Goal: Transaction & Acquisition: Purchase product/service

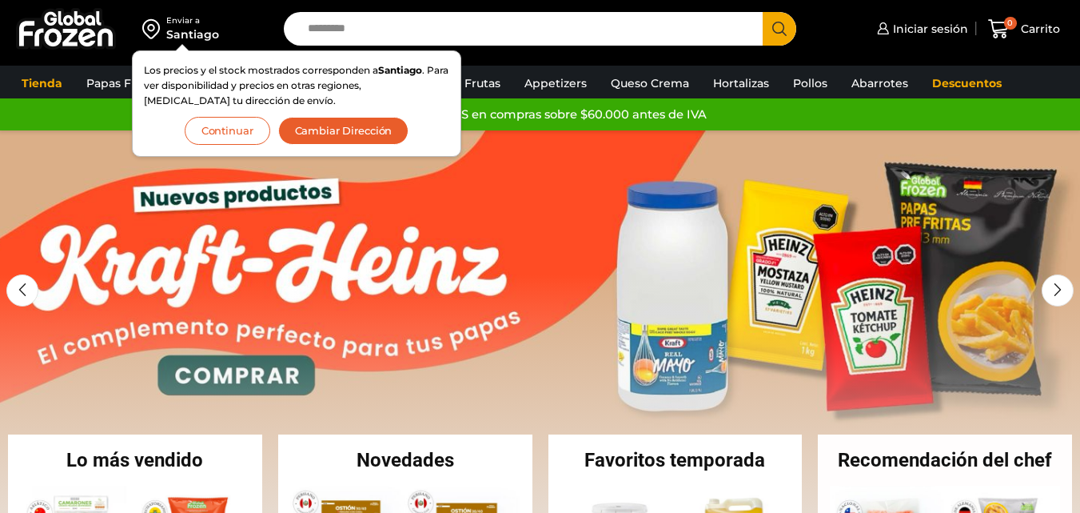
click at [233, 124] on button "Continuar" at bounding box center [228, 131] width 86 height 28
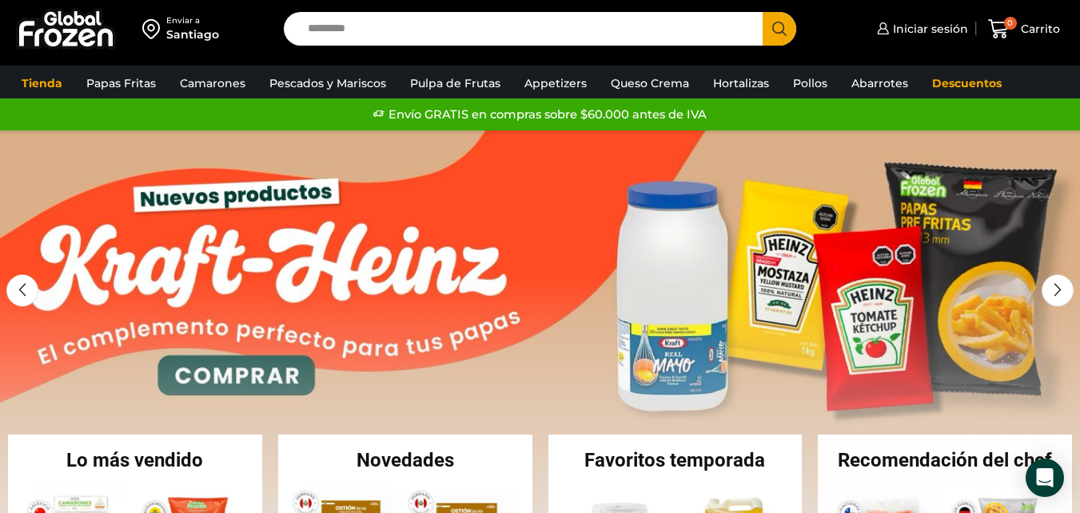
click at [369, 37] on input "Search input" at bounding box center [527, 29] width 455 height 34
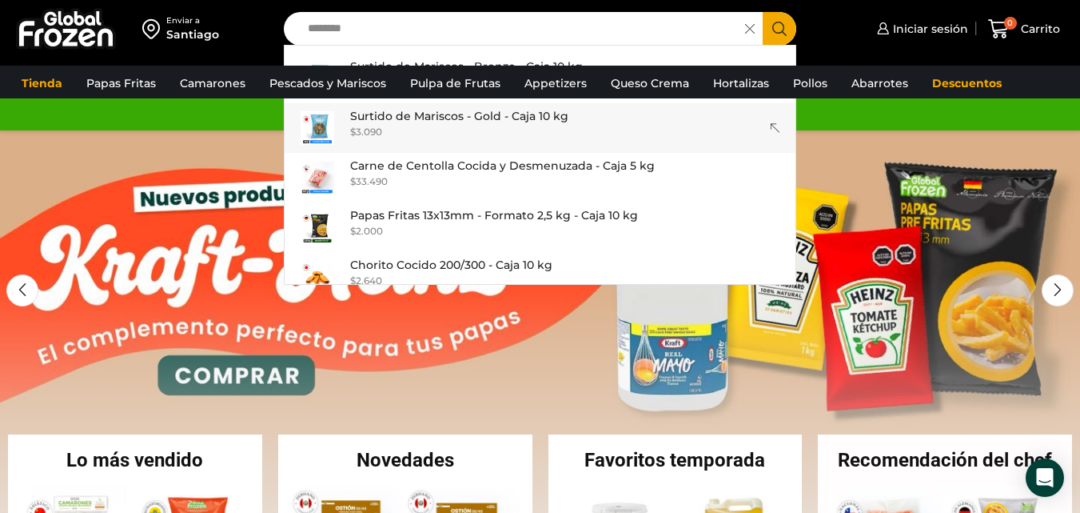
click at [435, 119] on p "Surtido de Mariscos - Gold - Caja 10 kg" at bounding box center [459, 116] width 218 height 18
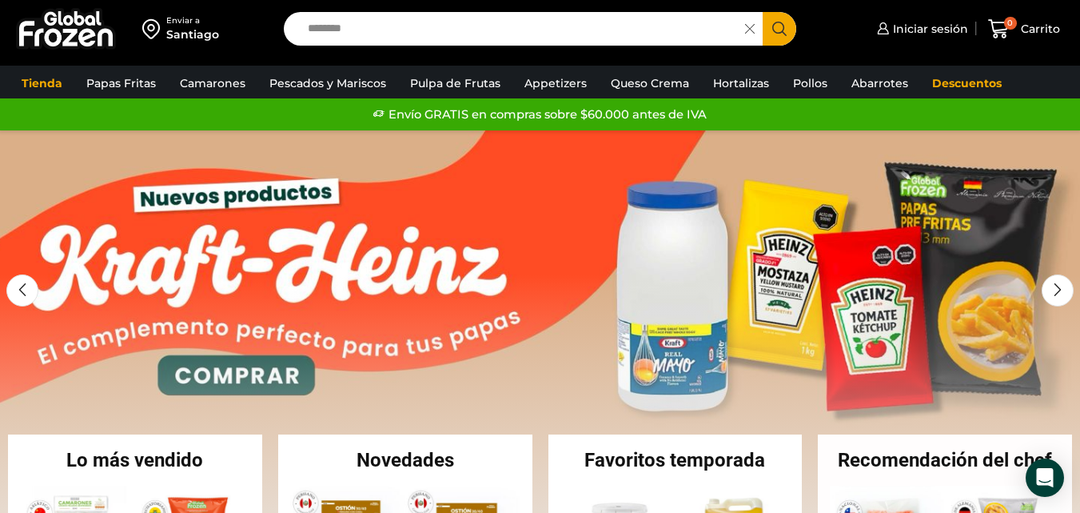
type input "**********"
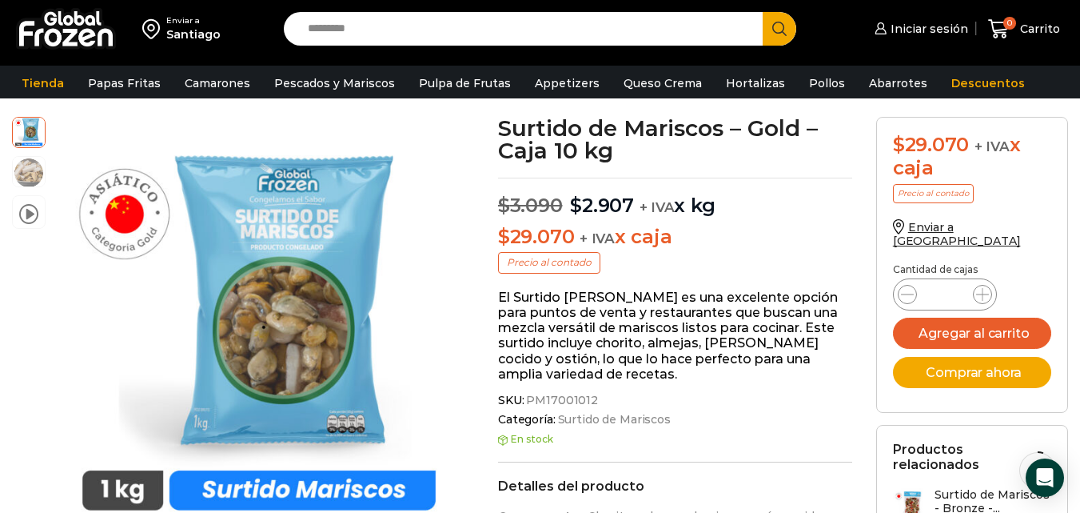
scroll to position [90, 0]
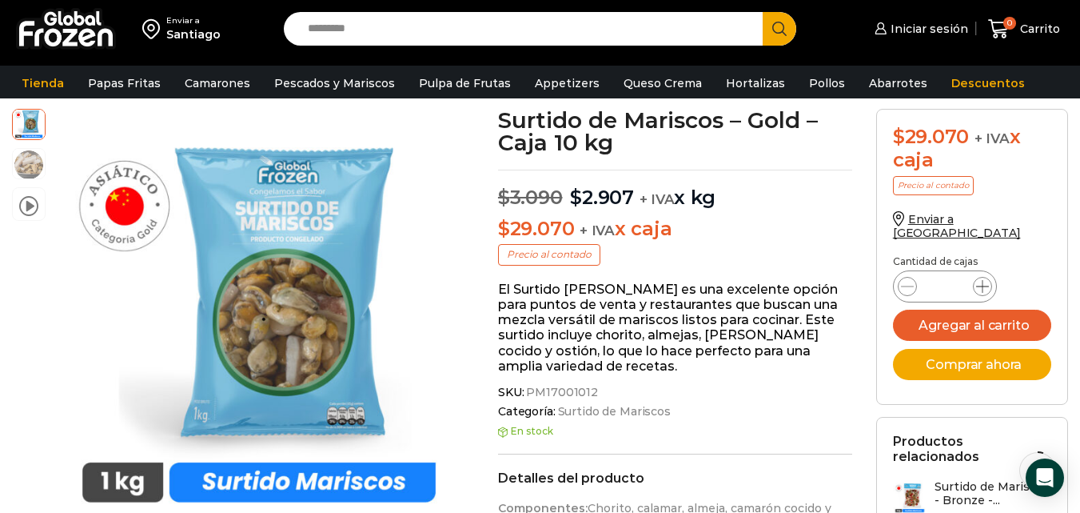
click at [977, 280] on icon at bounding box center [982, 286] width 13 height 13
type input "*"
click at [983, 312] on button "Agregar al carrito" at bounding box center [972, 324] width 158 height 31
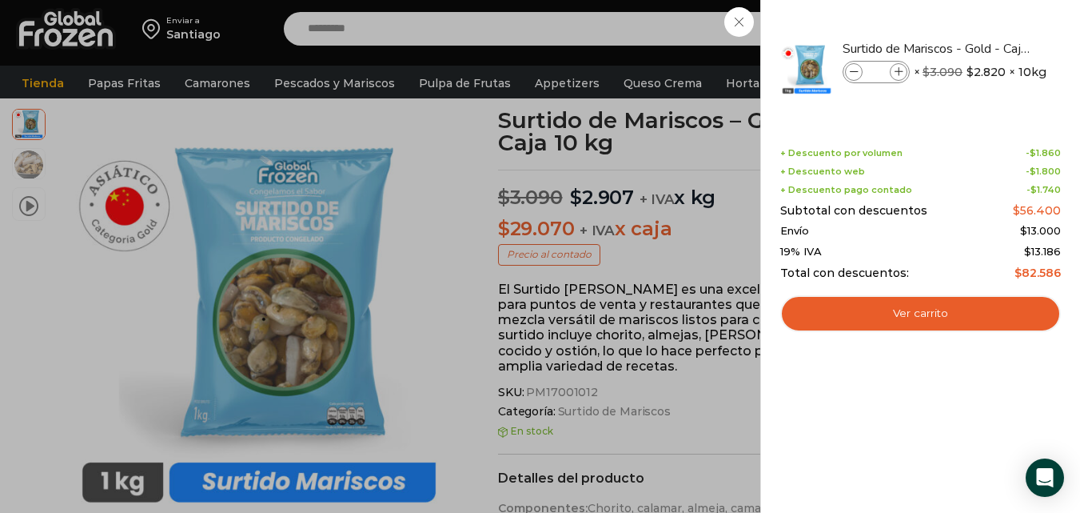
click at [984, 32] on div "2 Carrito 2 2 Shopping Cart *" at bounding box center [1024, 29] width 80 height 38
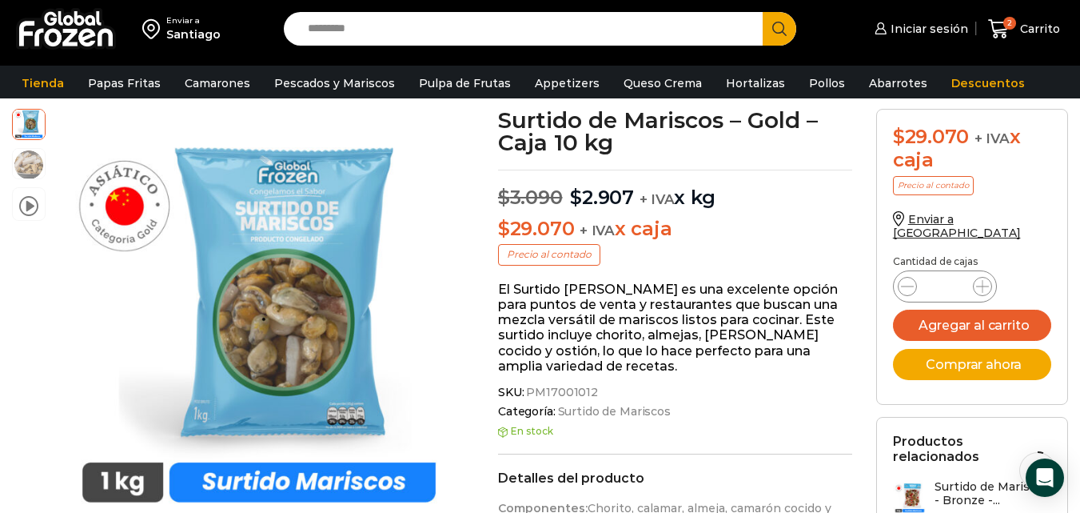
click at [648, 32] on input "Search input" at bounding box center [527, 29] width 455 height 34
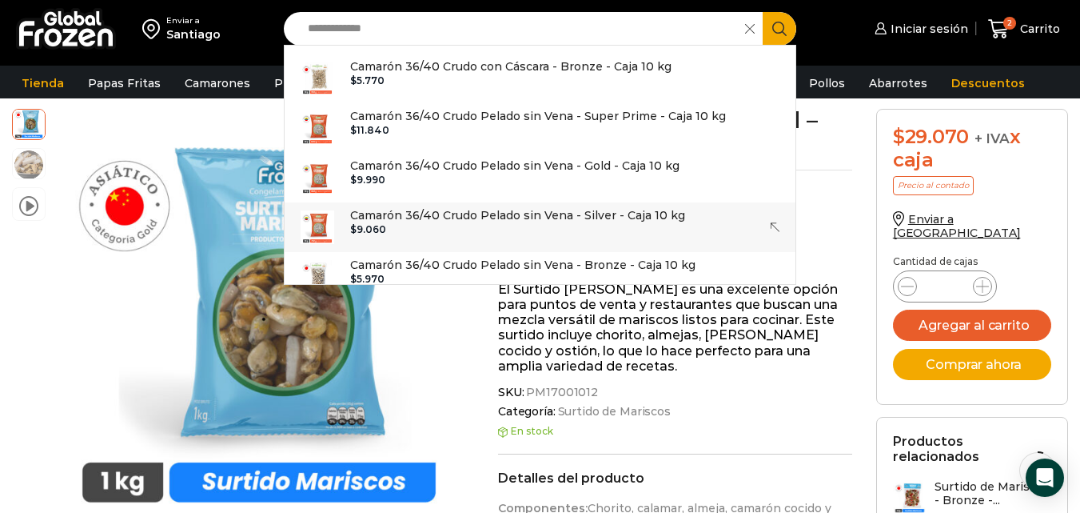
click at [485, 250] on link "Camarón 36/40 Crudo Pelado sin Vena - Silver - Caja 10 kg In stock $ 9.060" at bounding box center [540, 227] width 511 height 50
type input "**********"
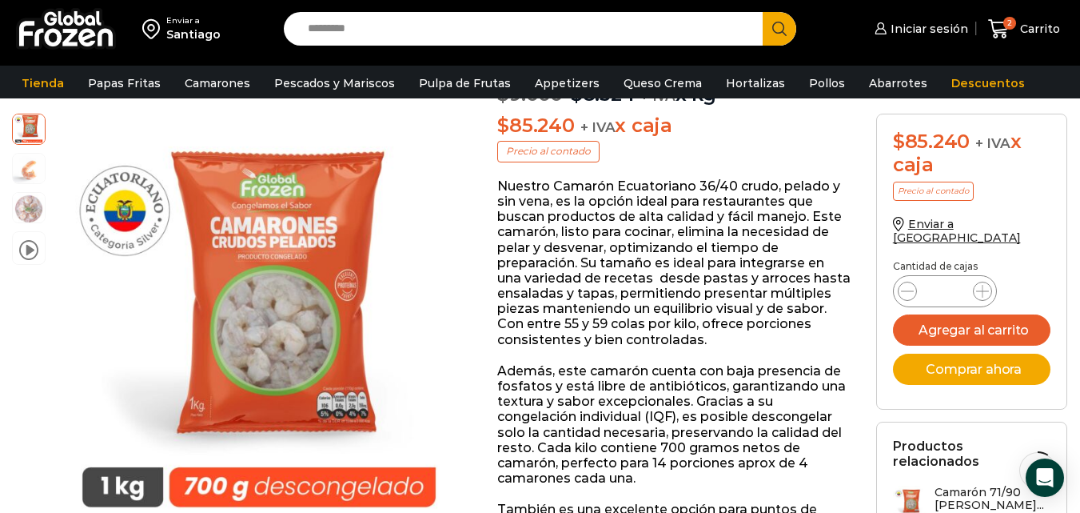
scroll to position [155, 0]
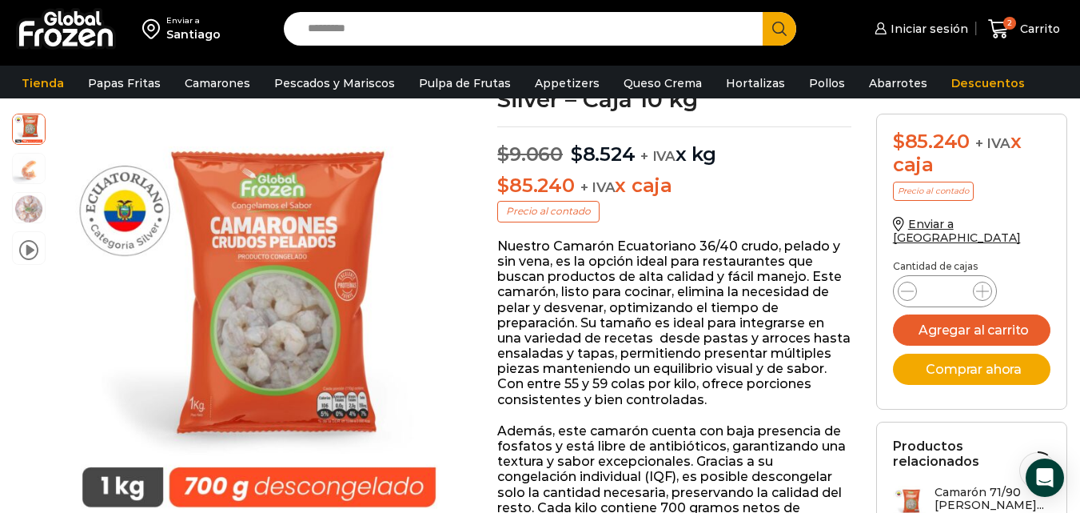
drag, startPoint x: 0, startPoint y: 0, endPoint x: 1091, endPoint y: 40, distance: 1092.2
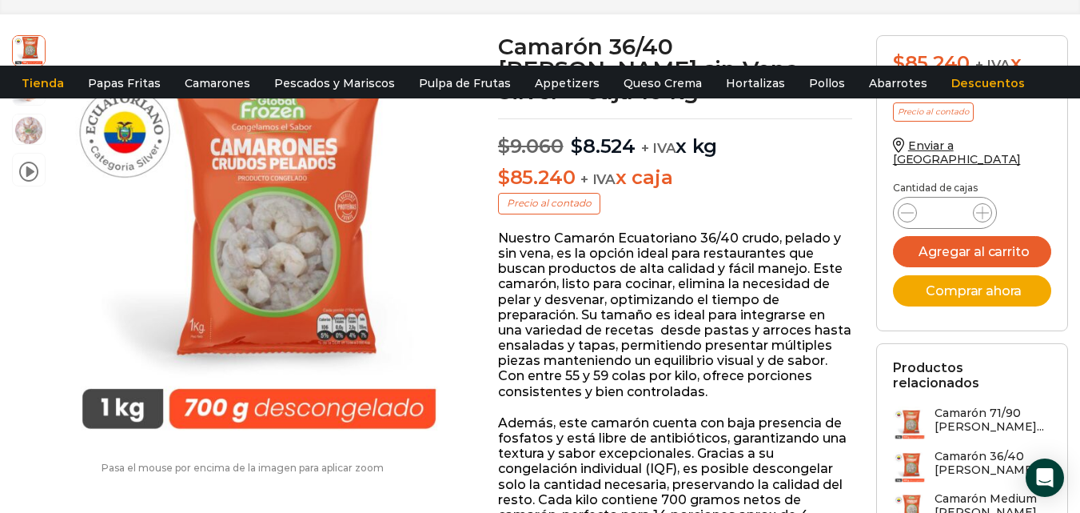
scroll to position [0, 0]
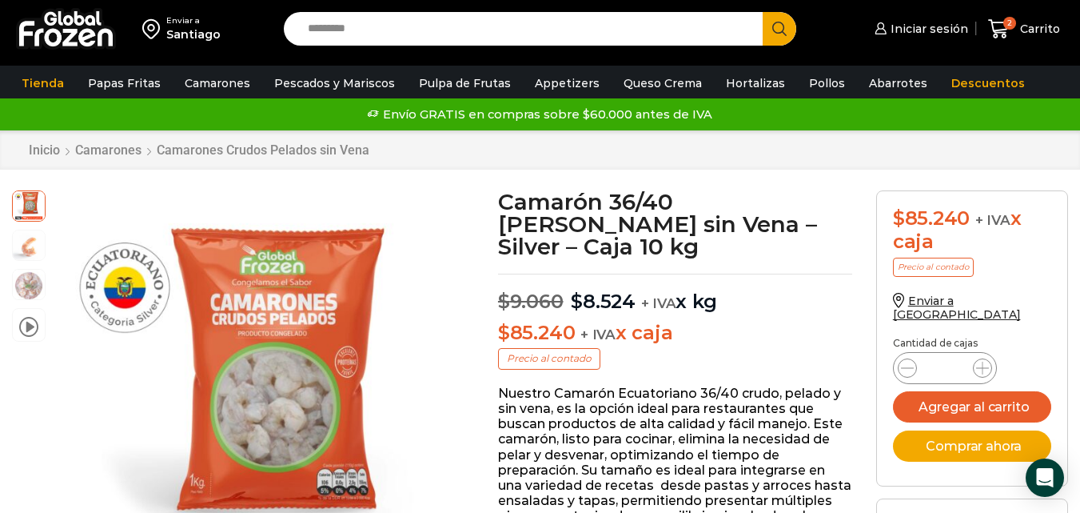
click at [469, 42] on input "Search input" at bounding box center [527, 29] width 455 height 34
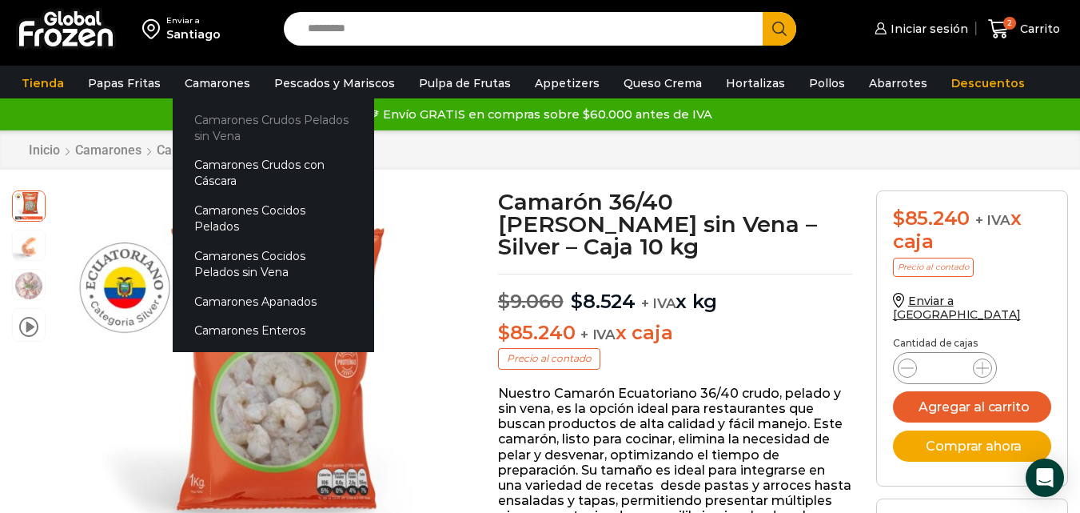
click at [227, 120] on link "Camarones Crudos Pelados sin Vena" at bounding box center [273, 128] width 201 height 46
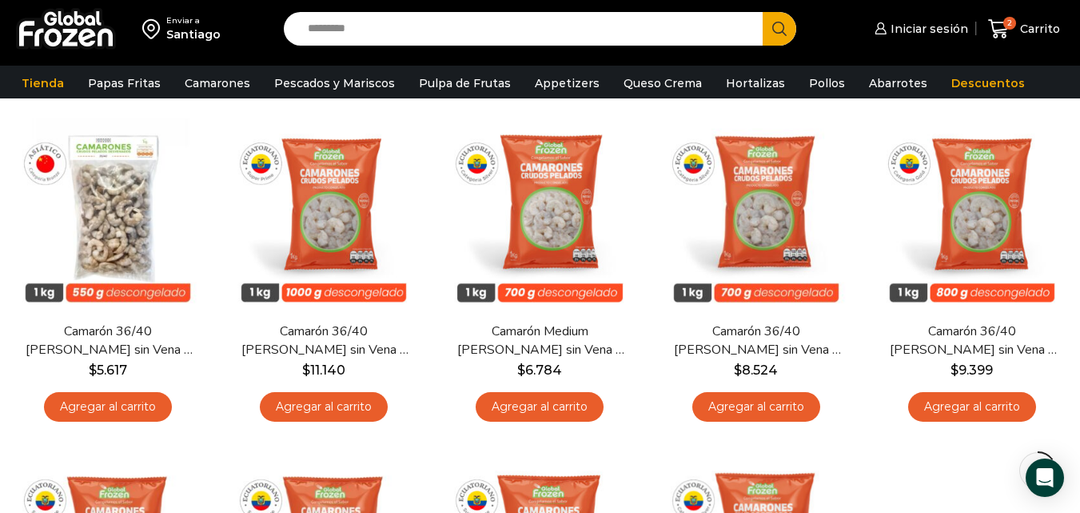
scroll to position [130, 0]
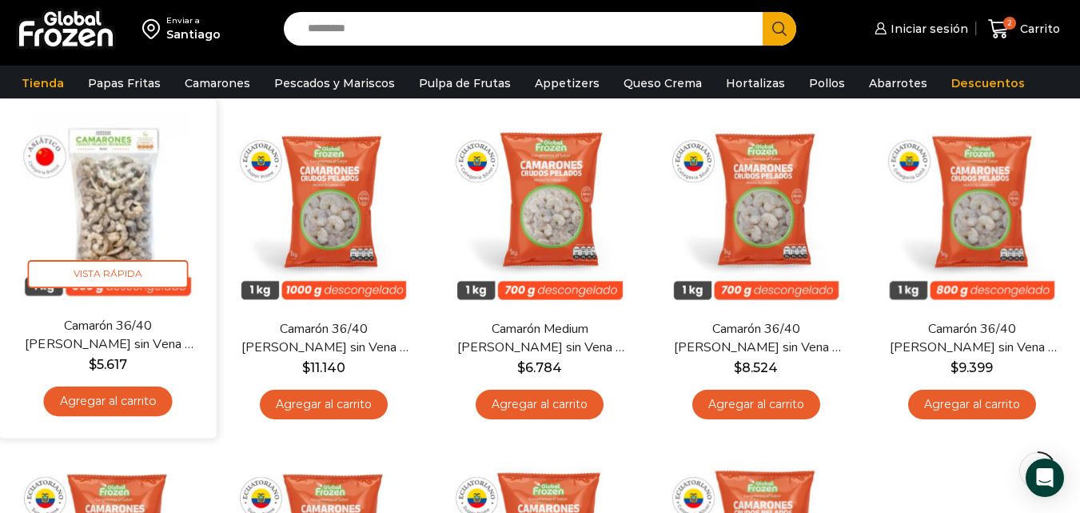
click at [119, 405] on link "Agregar al carrito" at bounding box center [108, 401] width 129 height 30
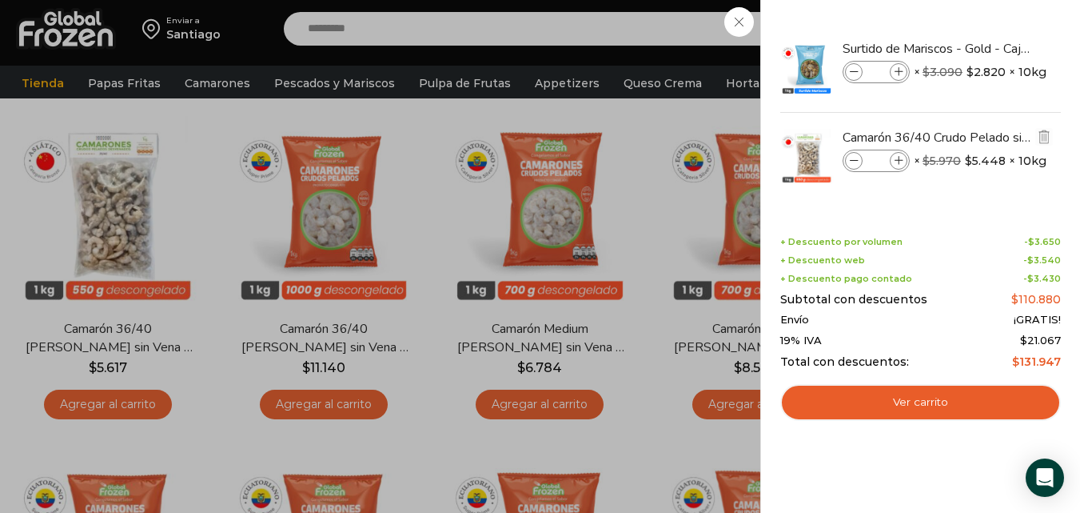
click at [896, 163] on icon at bounding box center [899, 161] width 9 height 9
type input "*"
click at [851, 74] on icon at bounding box center [854, 72] width 9 height 9
type input "*"
click at [895, 154] on span at bounding box center [899, 161] width 18 height 18
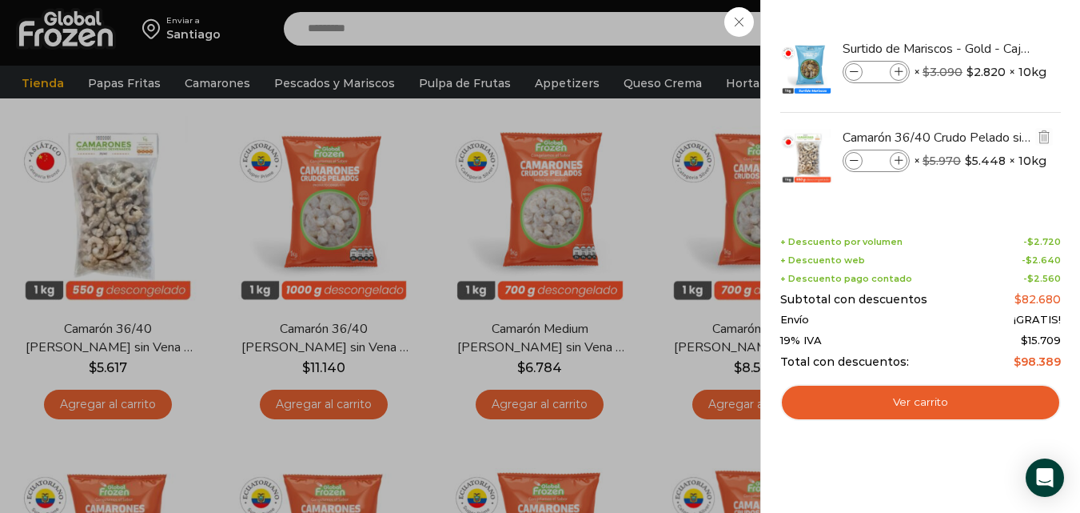
type input "*"
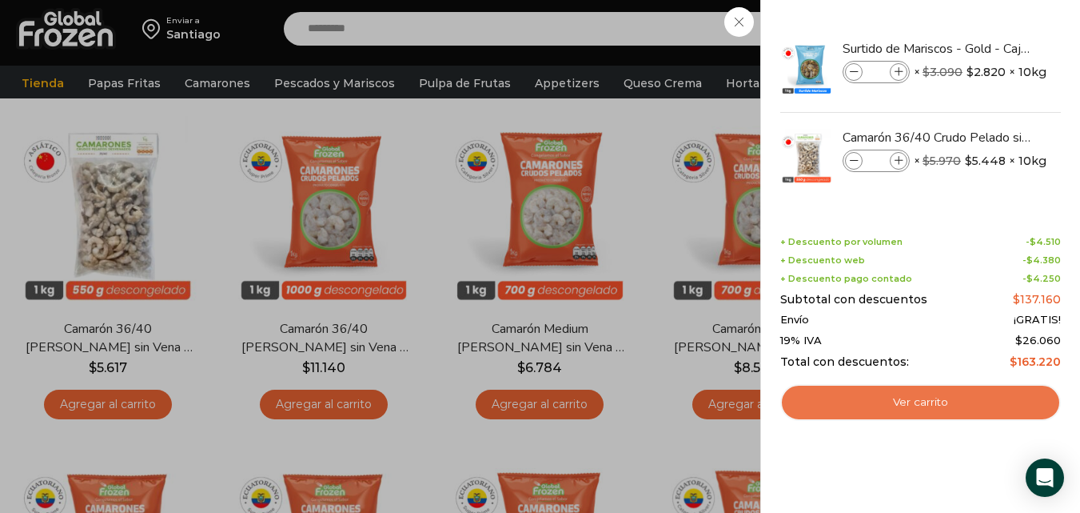
click at [877, 393] on link "Ver carrito" at bounding box center [920, 402] width 281 height 37
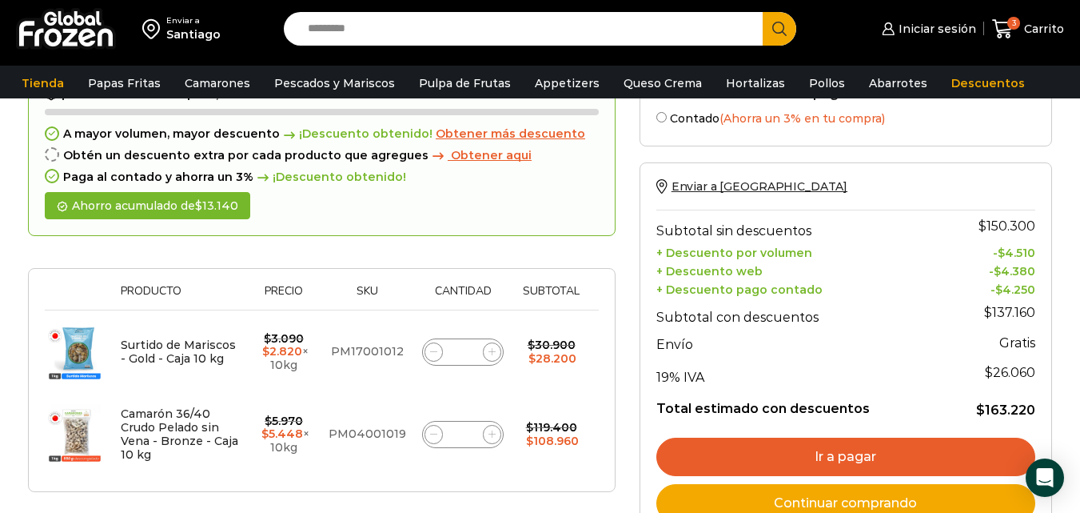
scroll to position [104, 0]
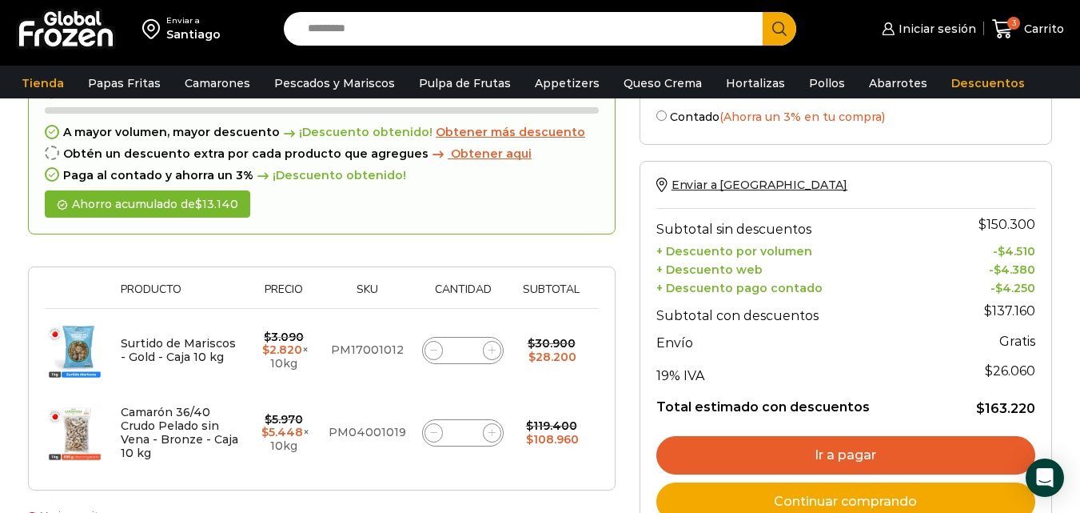
drag, startPoint x: 1091, startPoint y: 126, endPoint x: 1091, endPoint y: 168, distance: 41.6
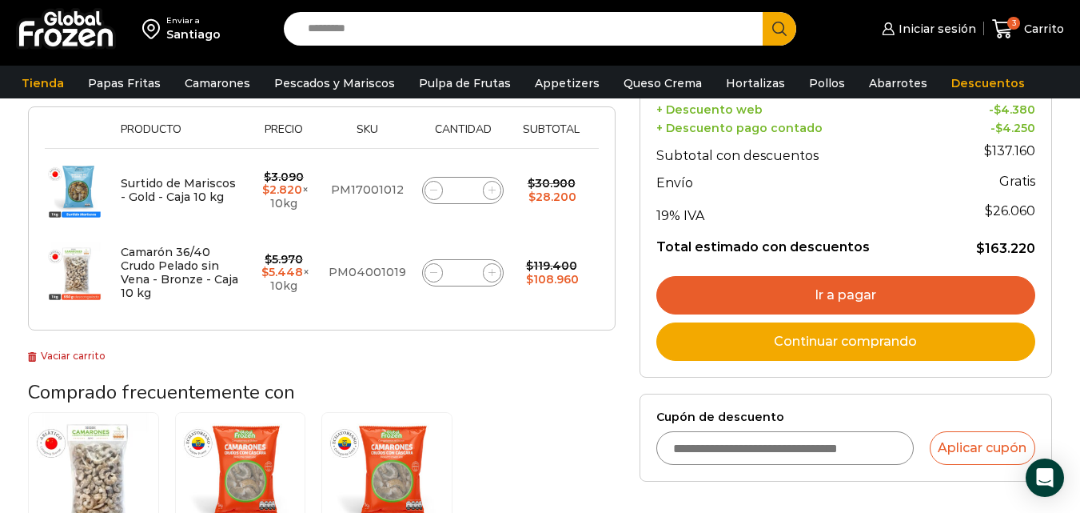
scroll to position [268, 0]
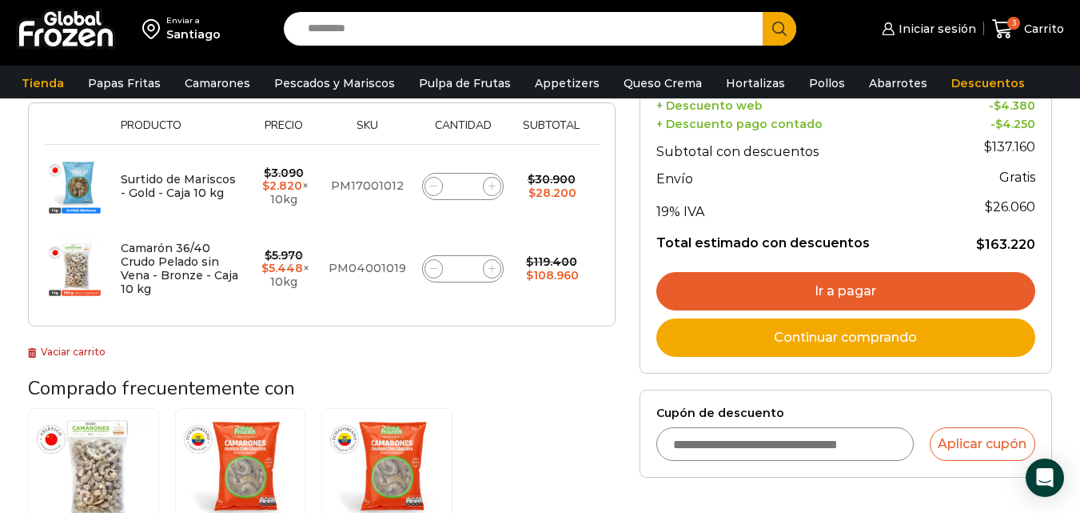
click at [843, 275] on link "Ir a pagar" at bounding box center [845, 291] width 379 height 38
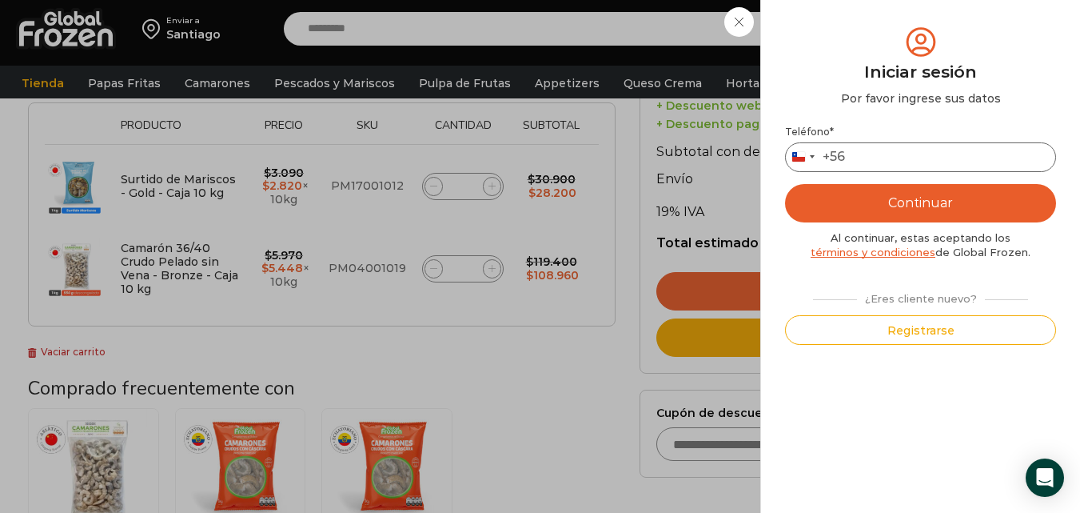
click at [873, 154] on input "Teléfono *" at bounding box center [920, 157] width 271 height 30
type input "*********"
click at [884, 204] on button "Continuar" at bounding box center [920, 203] width 271 height 38
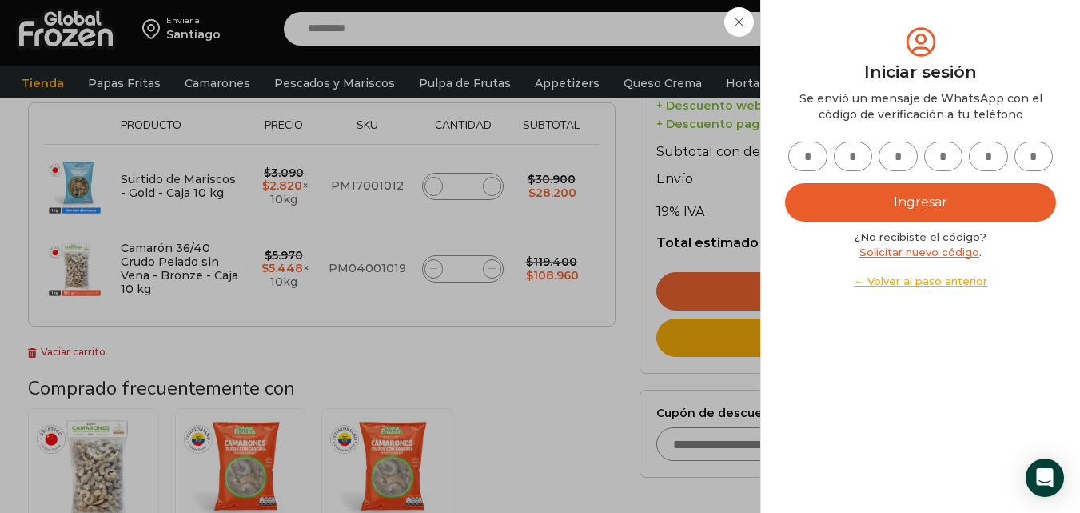
click at [820, 164] on input "text" at bounding box center [807, 157] width 39 height 30
type input "*"
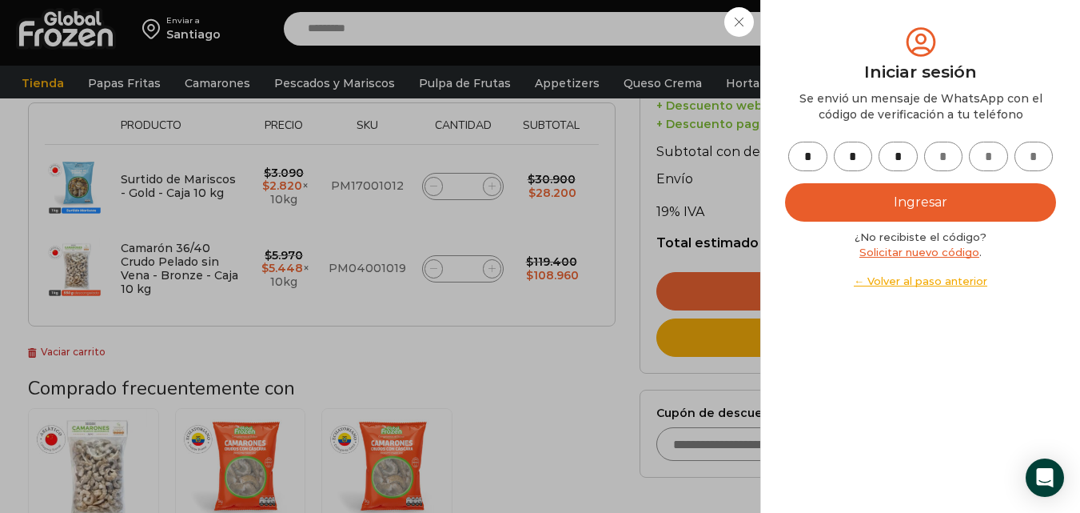
type input "*"
click at [931, 201] on button "Ingresar" at bounding box center [920, 202] width 271 height 38
click at [887, 213] on button "Ingresar" at bounding box center [920, 202] width 271 height 38
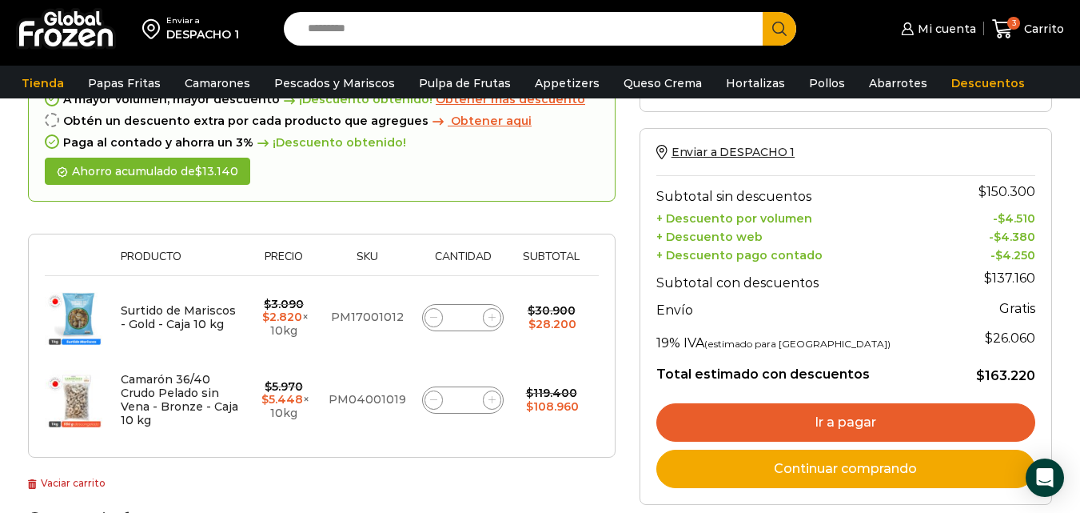
scroll to position [144, 0]
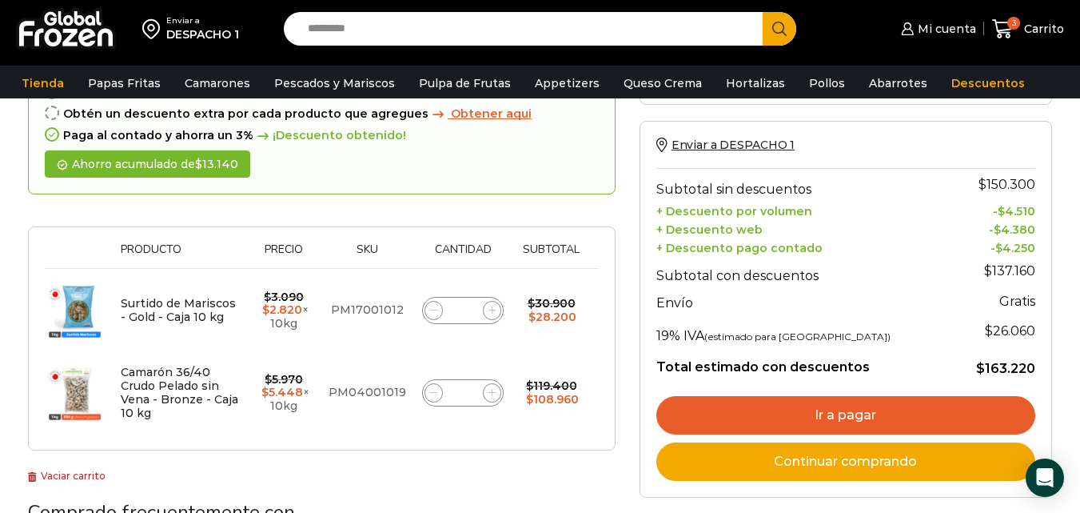
click at [867, 413] on link "Ir a pagar" at bounding box center [845, 415] width 379 height 38
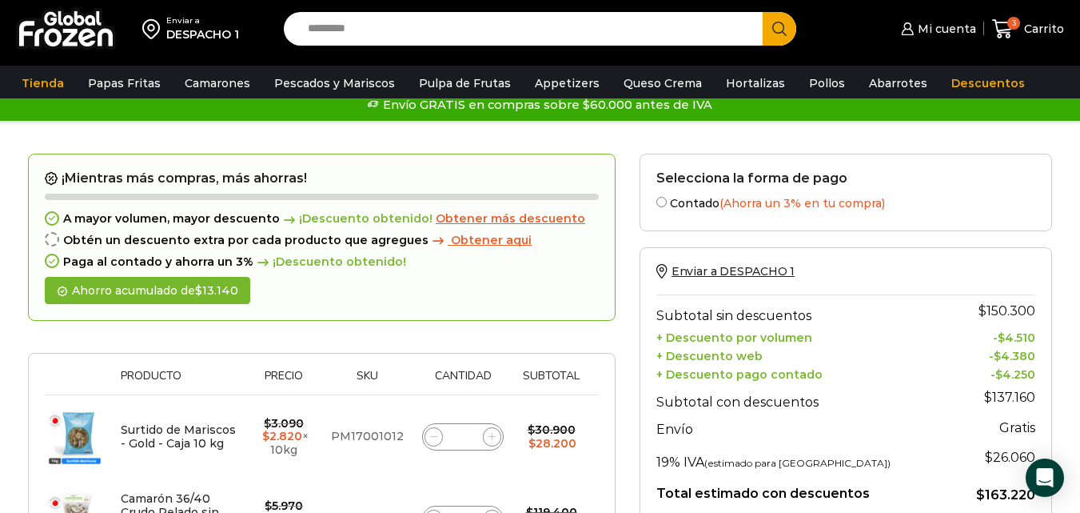
scroll to position [20, 0]
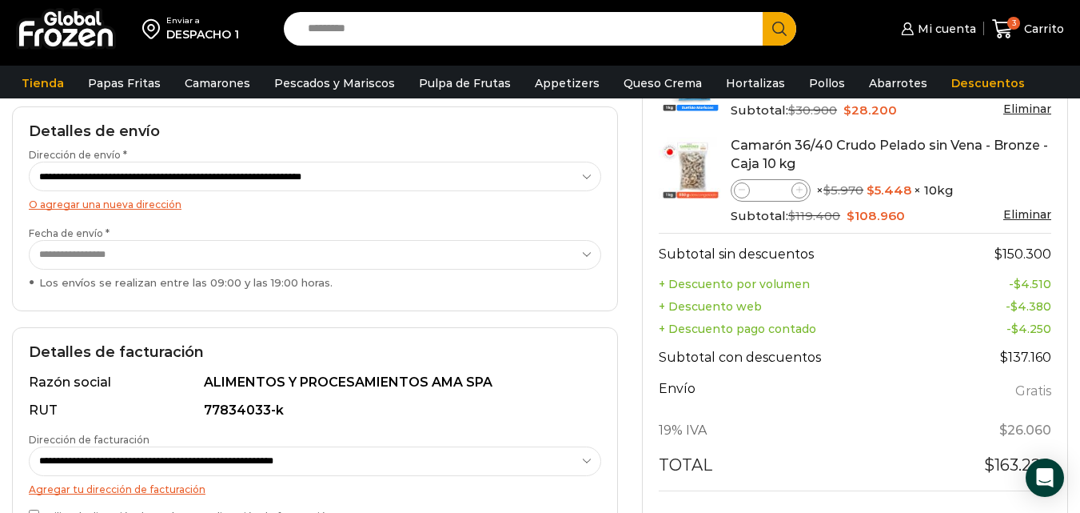
scroll to position [233, 0]
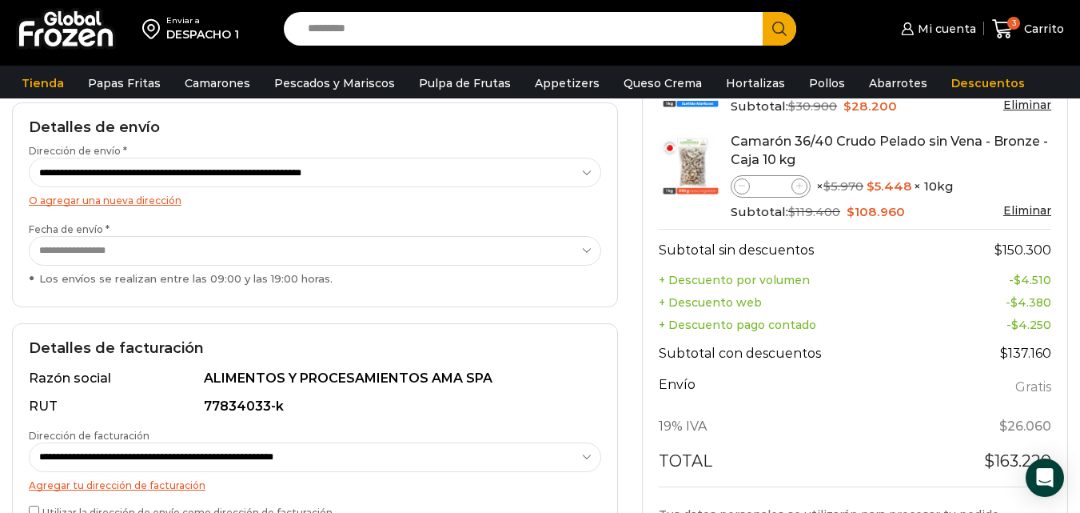
drag, startPoint x: 0, startPoint y: 0, endPoint x: 1091, endPoint y: 181, distance: 1106.3
click at [1079, 181] on html "WordPress WooCommerce Themes Enviar a DESPACHO 1 Search input Search Mi cuenta" at bounding box center [540, 433] width 1080 height 1333
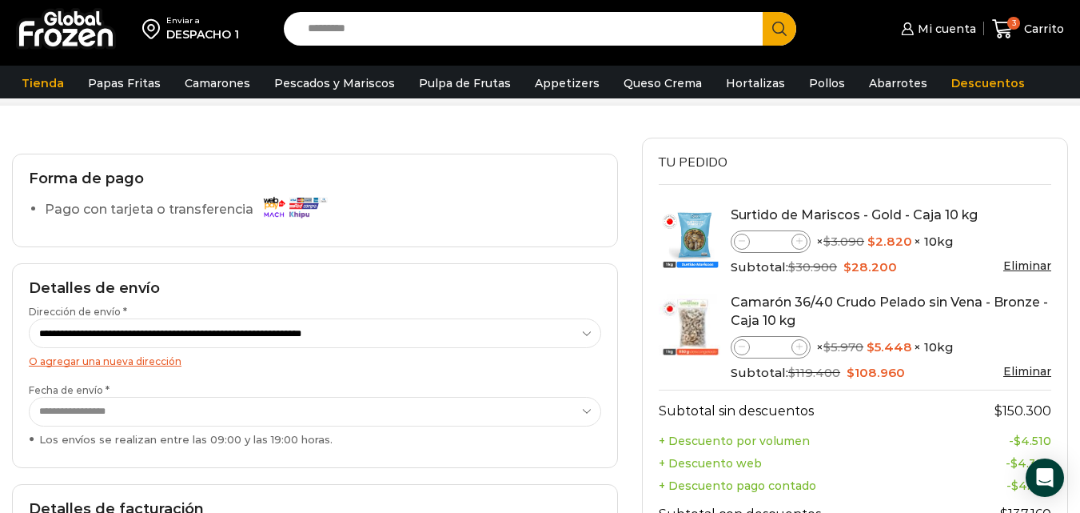
scroll to position [94, 0]
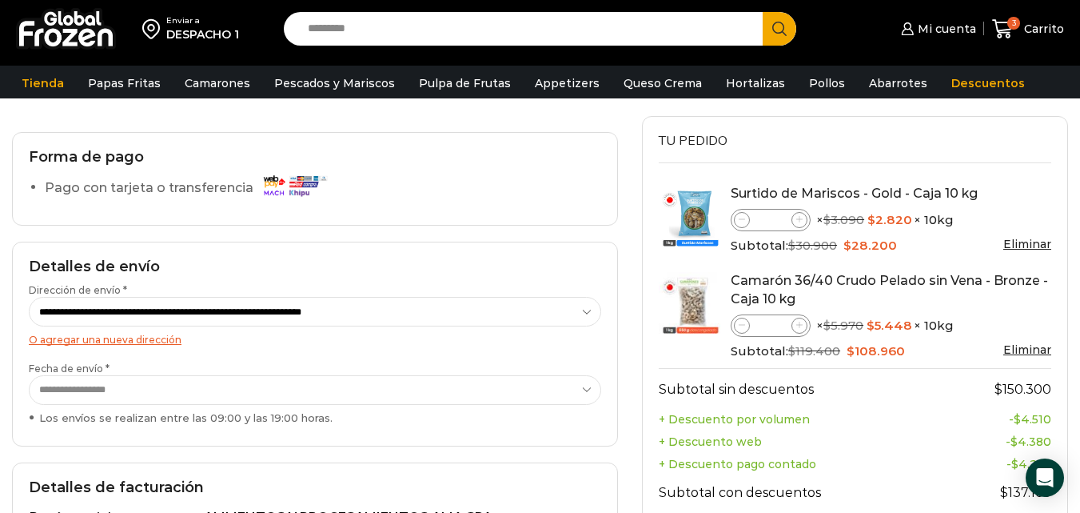
click at [146, 193] on label "Pago con tarjeta o transferencia" at bounding box center [190, 188] width 290 height 28
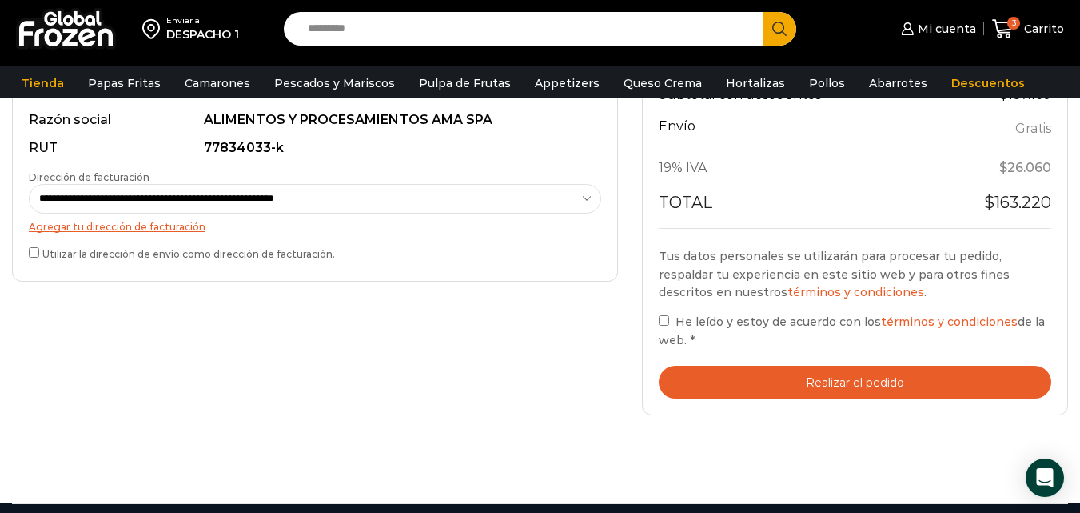
scroll to position [522, 0]
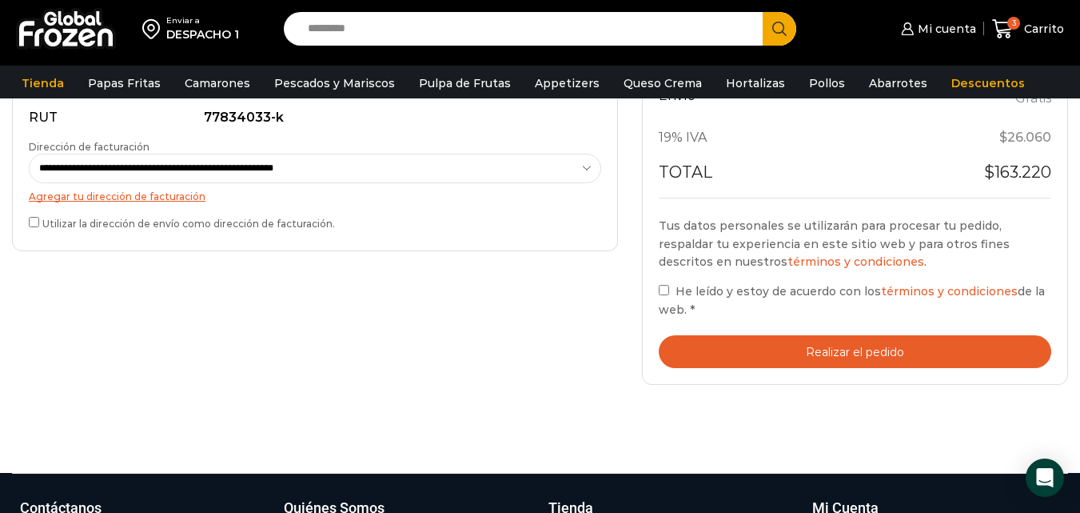
click at [871, 363] on button "Realizar el pedido" at bounding box center [855, 351] width 393 height 33
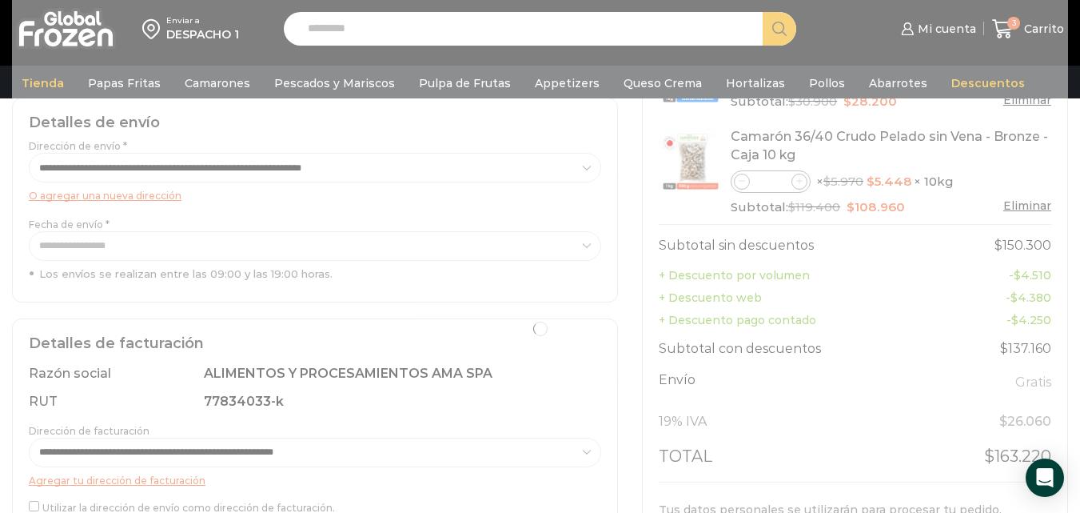
scroll to position [242, 0]
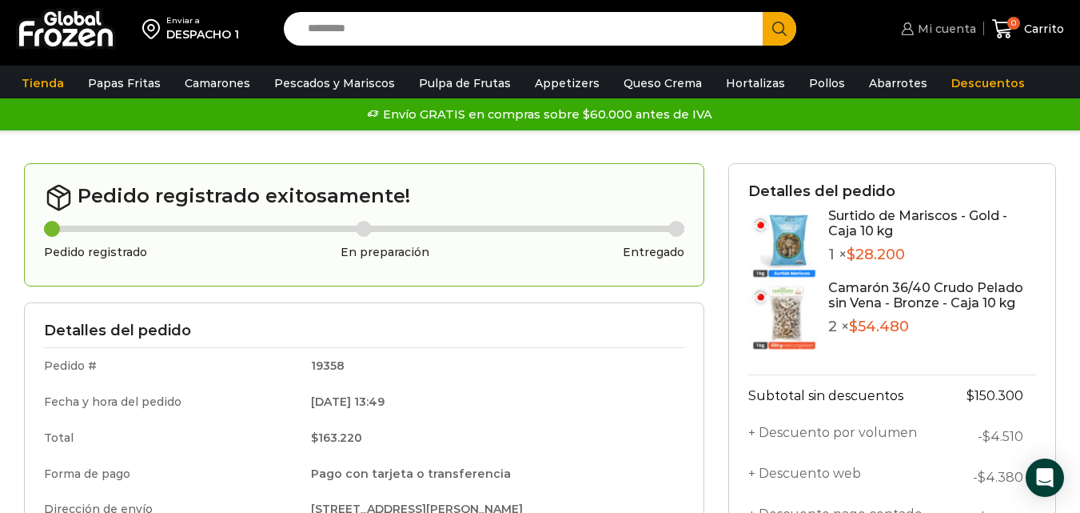
click at [940, 22] on span "Mi cuenta" at bounding box center [945, 29] width 62 height 16
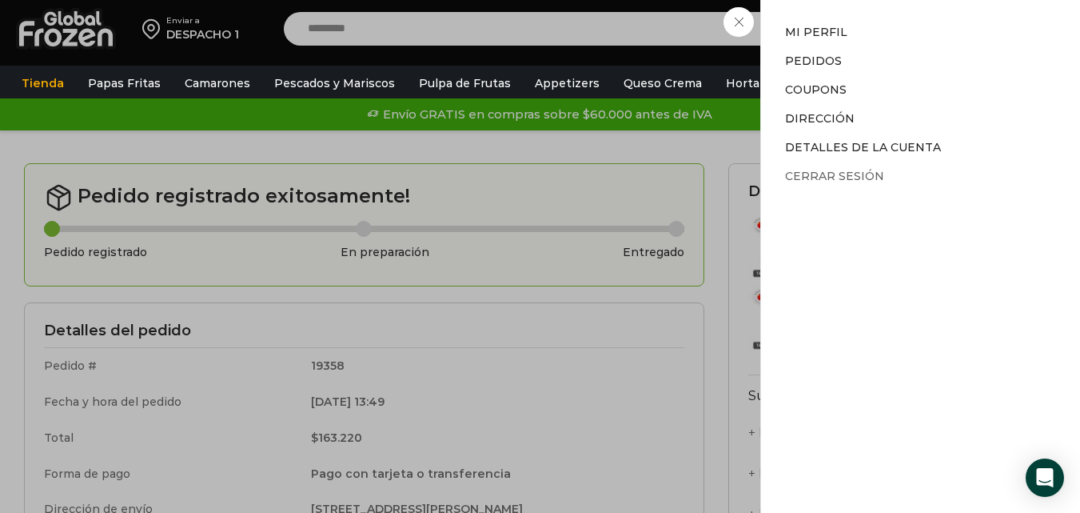
click at [843, 174] on link "Cerrar sesión" at bounding box center [834, 176] width 99 height 14
